Goal: Task Accomplishment & Management: Complete application form

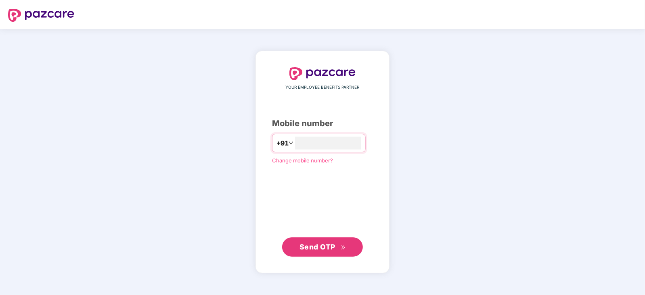
type input "**********"
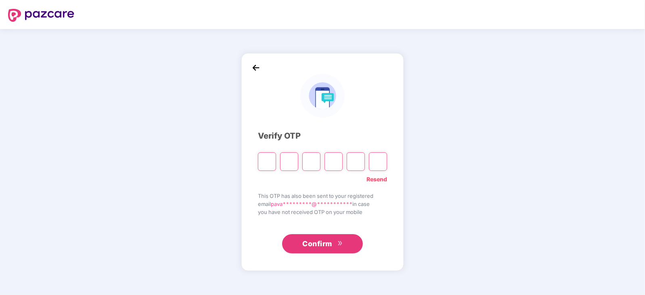
type input "*"
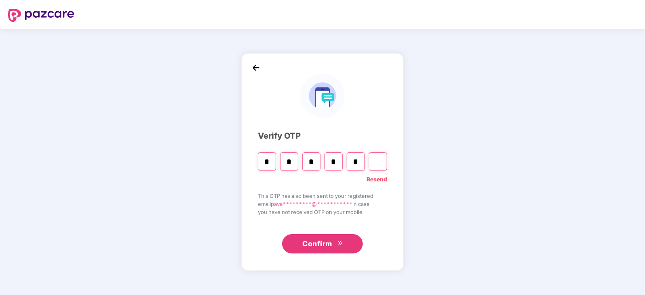
type input "*"
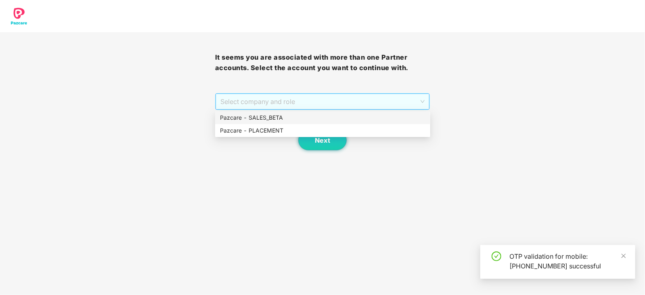
click at [355, 108] on span "Select company and role" at bounding box center [322, 101] width 204 height 15
click at [328, 133] on div "Pazcare - PLACEMENT" at bounding box center [322, 130] width 205 height 9
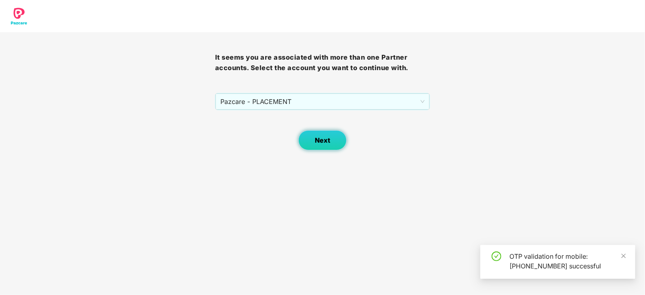
click at [328, 138] on span "Next" at bounding box center [322, 141] width 15 height 8
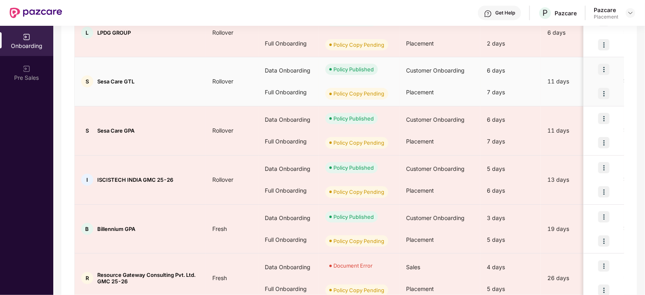
scroll to position [149, 0]
